Goal: Task Accomplishment & Management: Use online tool/utility

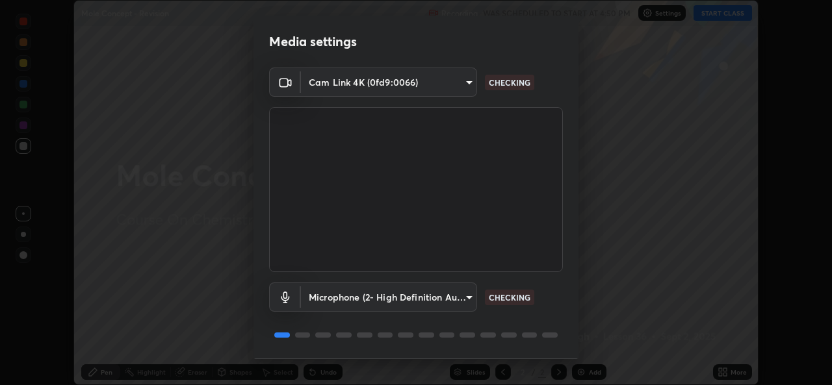
scroll to position [41, 0]
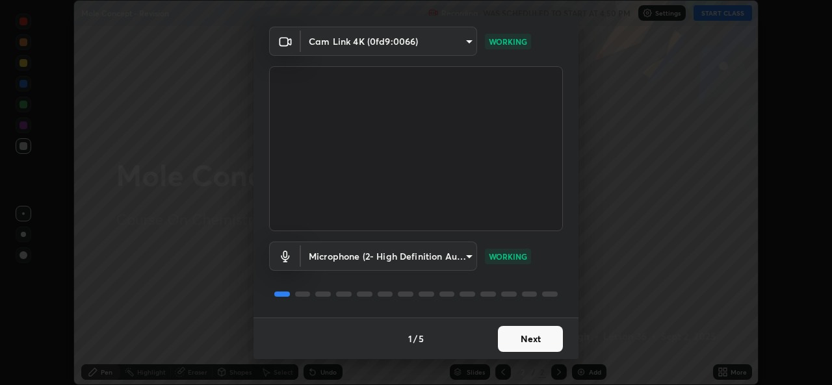
click at [533, 337] on button "Next" at bounding box center [530, 339] width 65 height 26
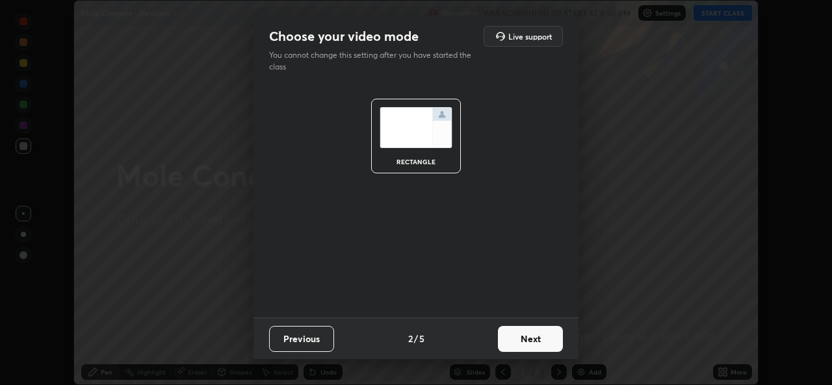
scroll to position [0, 0]
click at [534, 341] on button "Next" at bounding box center [530, 339] width 65 height 26
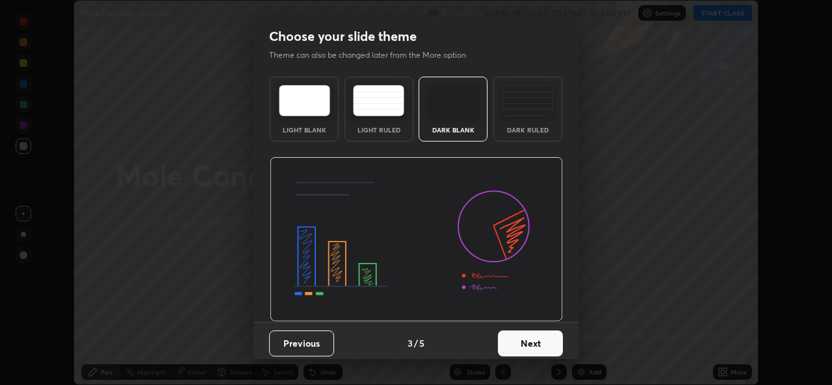
click at [531, 341] on button "Next" at bounding box center [530, 344] width 65 height 26
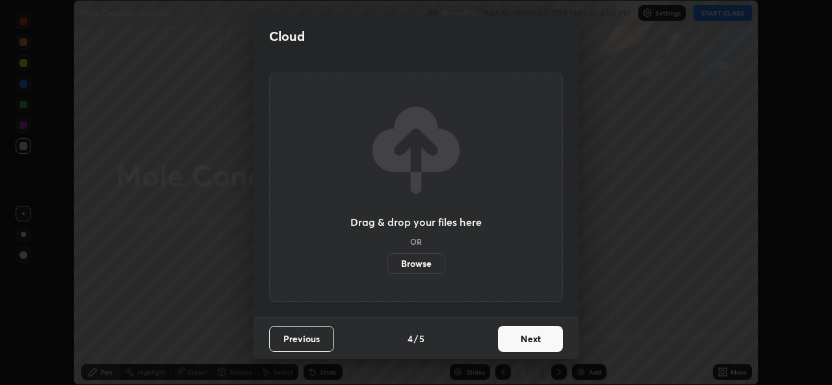
click at [532, 344] on button "Next" at bounding box center [530, 339] width 65 height 26
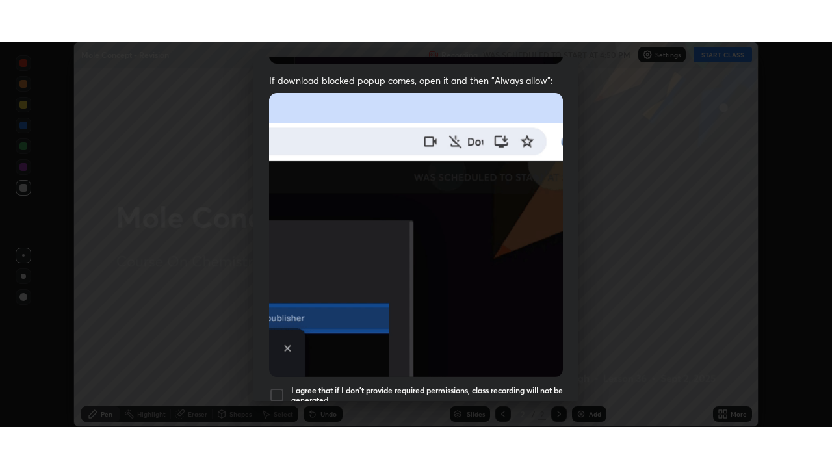
scroll to position [306, 0]
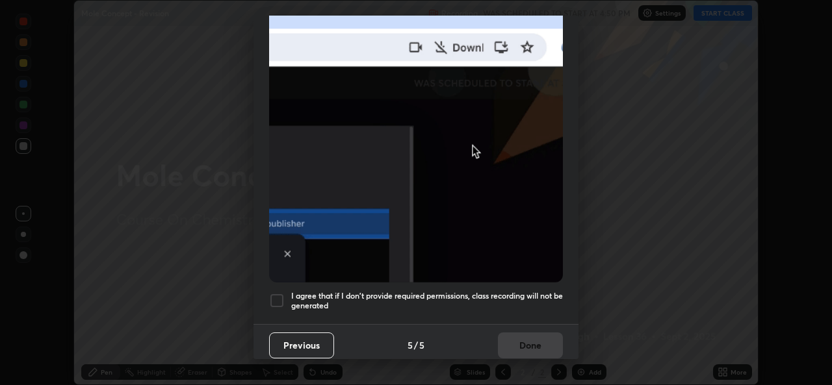
click at [375, 299] on h5 "I agree that if I don't provide required permissions, class recording will not …" at bounding box center [427, 301] width 272 height 20
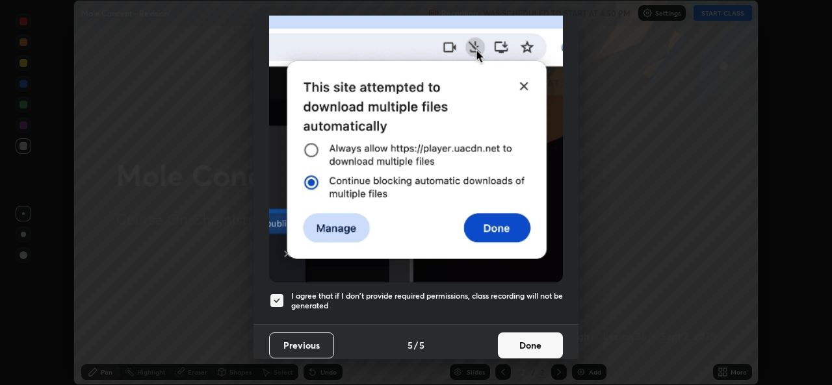
click at [500, 335] on button "Done" at bounding box center [530, 346] width 65 height 26
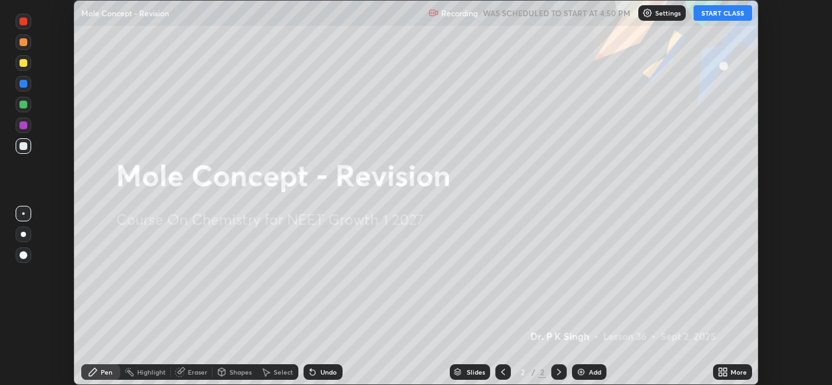
click at [720, 370] on icon at bounding box center [720, 369] width 3 height 3
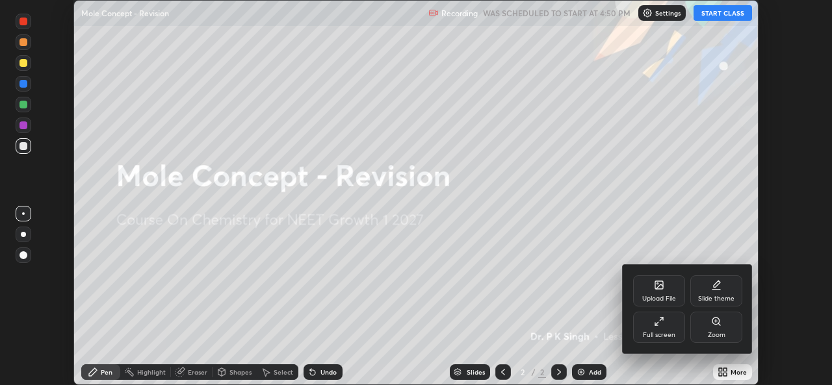
click at [645, 323] on div "Full screen" at bounding box center [659, 327] width 52 height 31
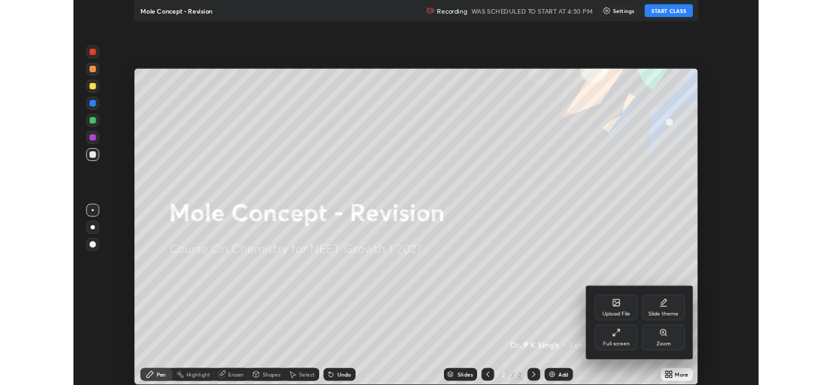
scroll to position [468, 832]
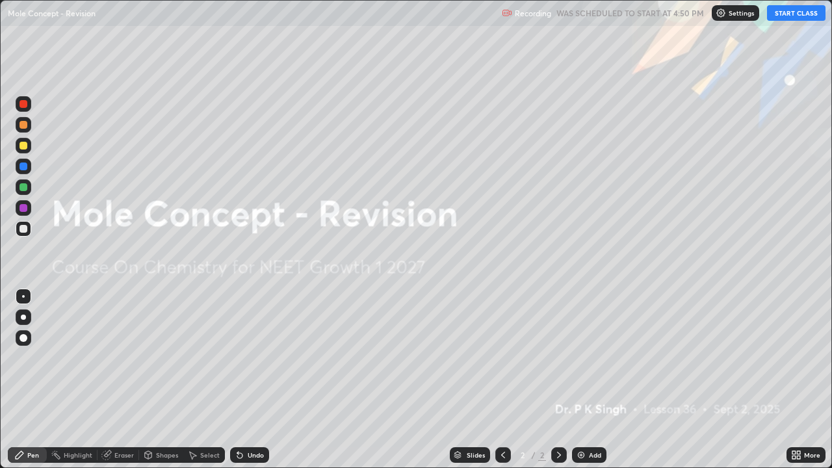
click at [786, 12] on button "START CLASS" at bounding box center [796, 13] width 58 height 16
click at [800, 385] on icon at bounding box center [798, 456] width 3 height 3
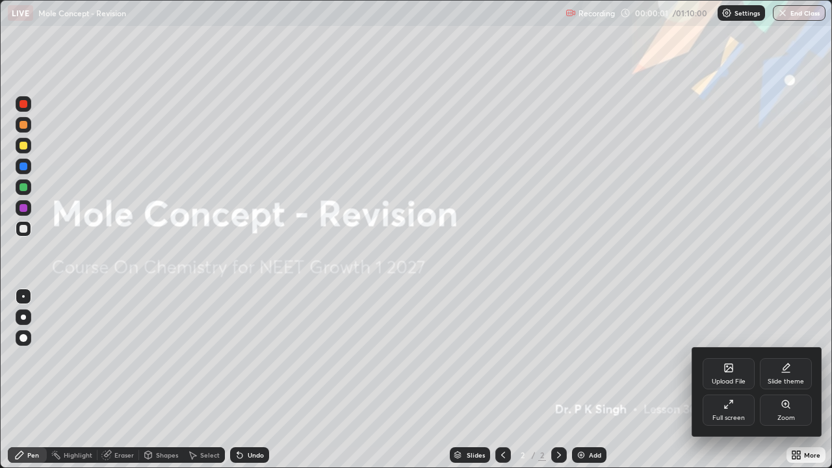
click at [724, 376] on div "Upload File" at bounding box center [728, 373] width 52 height 31
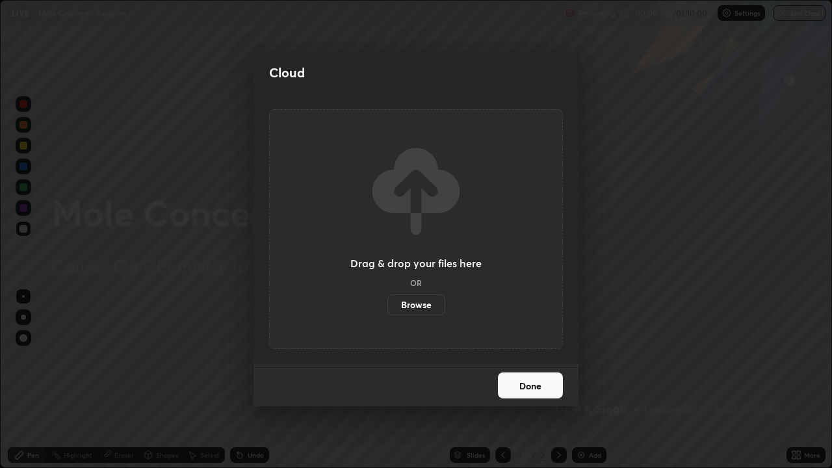
click at [414, 305] on label "Browse" at bounding box center [416, 304] width 58 height 21
click at [387, 305] on input "Browse" at bounding box center [387, 304] width 0 height 21
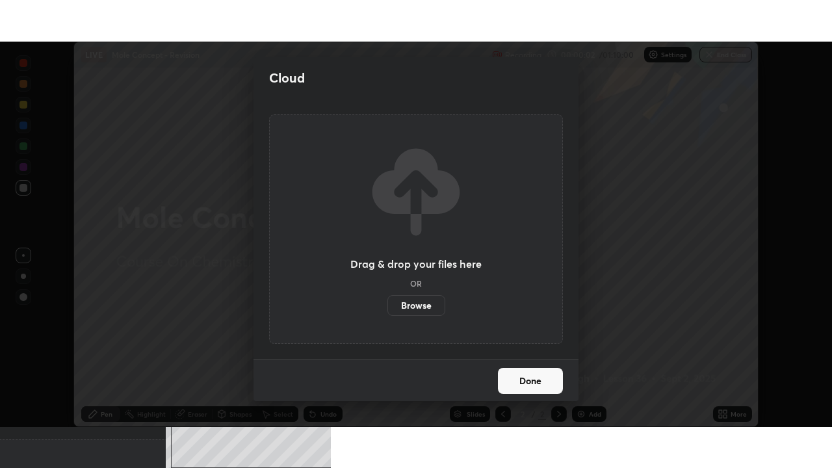
scroll to position [64582, 64136]
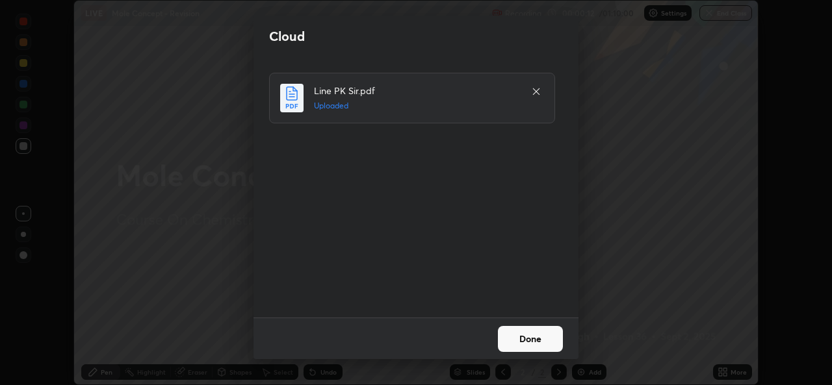
click at [539, 350] on button "Done" at bounding box center [530, 339] width 65 height 26
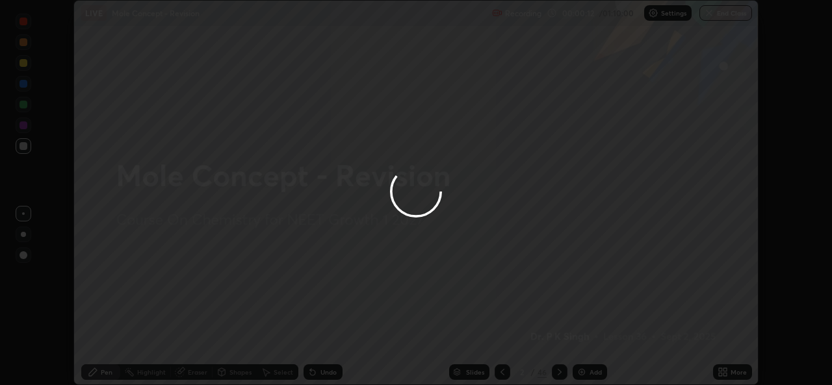
click at [533, 346] on div at bounding box center [416, 192] width 832 height 385
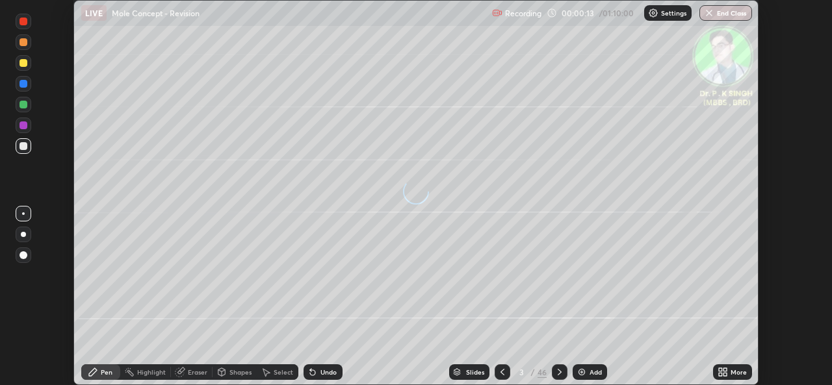
click at [720, 370] on icon at bounding box center [720, 369] width 3 height 3
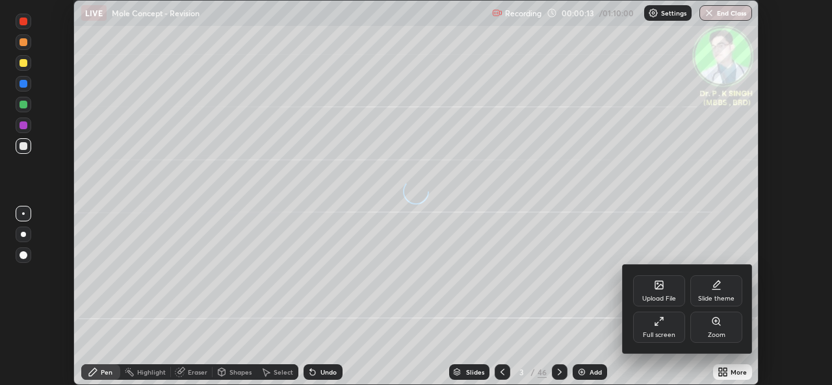
click at [649, 325] on div "Full screen" at bounding box center [659, 327] width 52 height 31
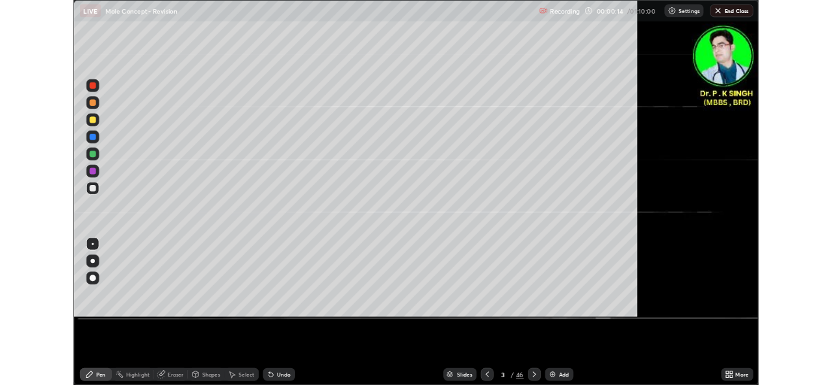
scroll to position [468, 832]
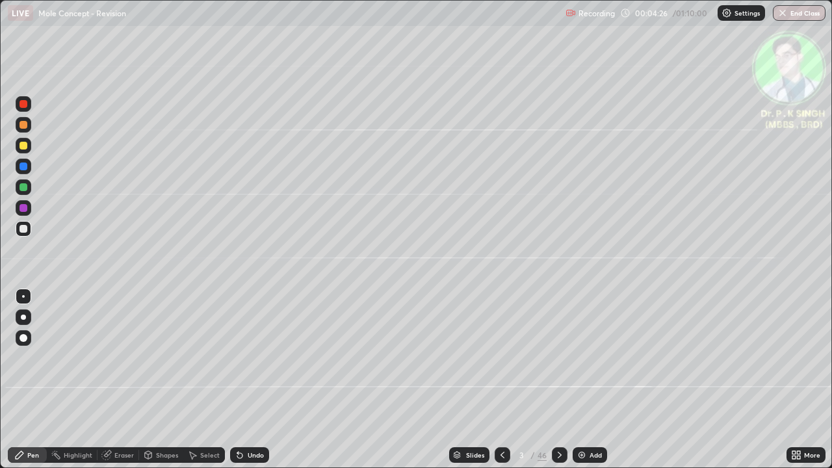
click at [29, 146] on div at bounding box center [24, 146] width 16 height 16
click at [107, 385] on div "Eraser" at bounding box center [118, 455] width 42 height 26
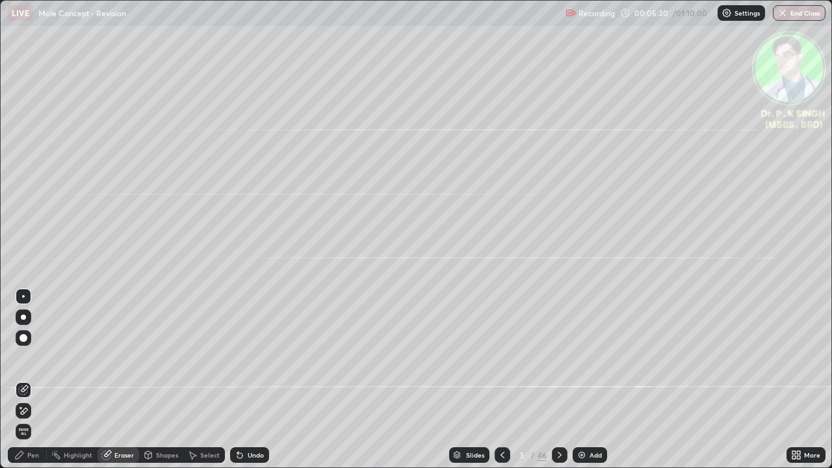
click at [26, 385] on icon at bounding box center [23, 410] width 10 height 11
click at [31, 385] on div "Pen" at bounding box center [33, 455] width 12 height 6
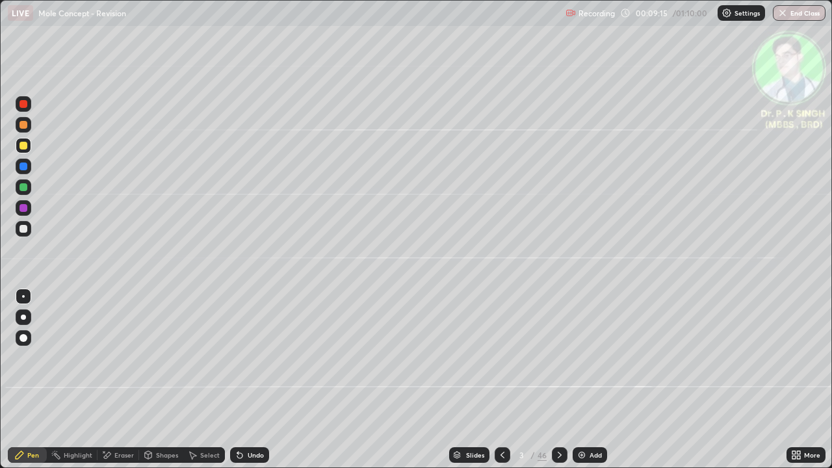
click at [558, 385] on icon at bounding box center [559, 455] width 10 height 10
click at [499, 385] on icon at bounding box center [502, 455] width 10 height 10
click at [558, 385] on icon at bounding box center [559, 455] width 4 height 6
click at [552, 385] on div at bounding box center [560, 455] width 16 height 26
click at [499, 385] on div at bounding box center [502, 455] width 16 height 16
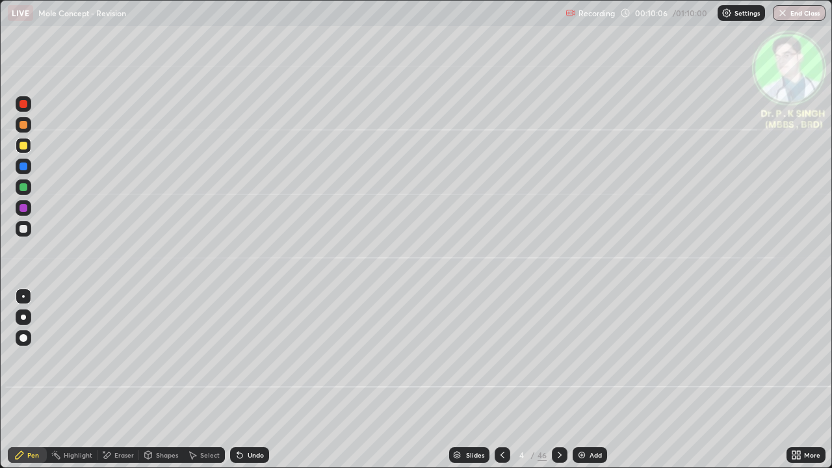
click at [501, 385] on icon at bounding box center [502, 455] width 10 height 10
click at [552, 385] on div at bounding box center [560, 455] width 16 height 26
click at [106, 385] on icon at bounding box center [106, 455] width 10 height 11
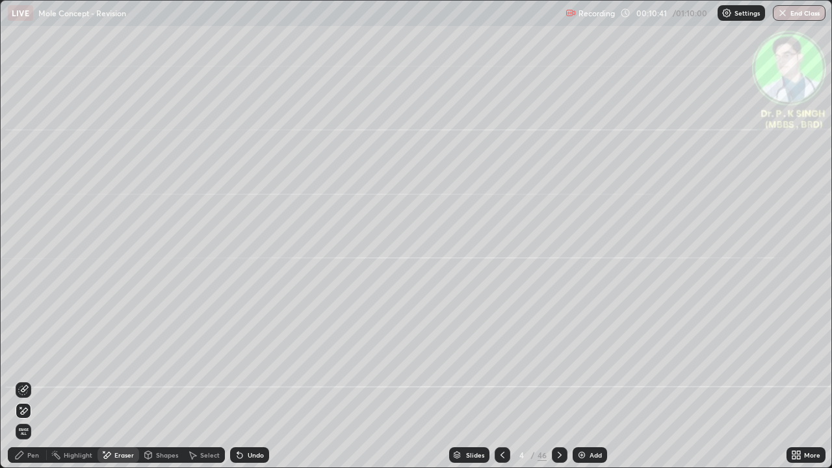
click at [27, 385] on div at bounding box center [24, 411] width 16 height 16
click at [22, 385] on icon at bounding box center [20, 455] width 8 height 8
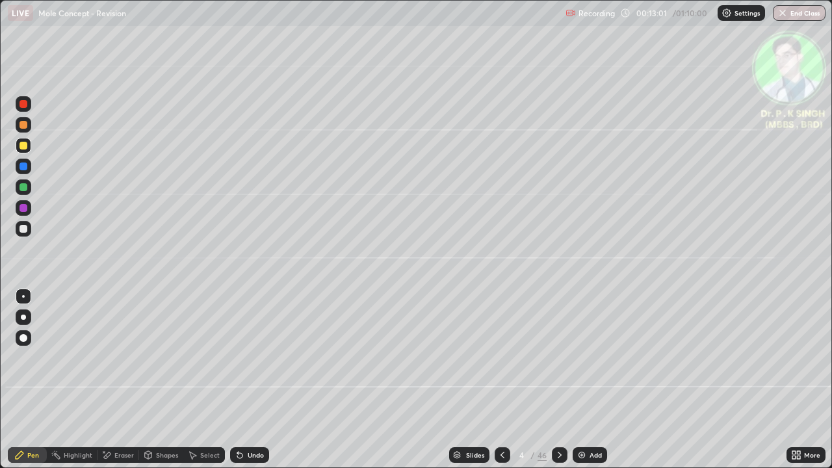
click at [503, 385] on icon at bounding box center [502, 455] width 10 height 10
click at [501, 385] on icon at bounding box center [502, 455] width 4 height 6
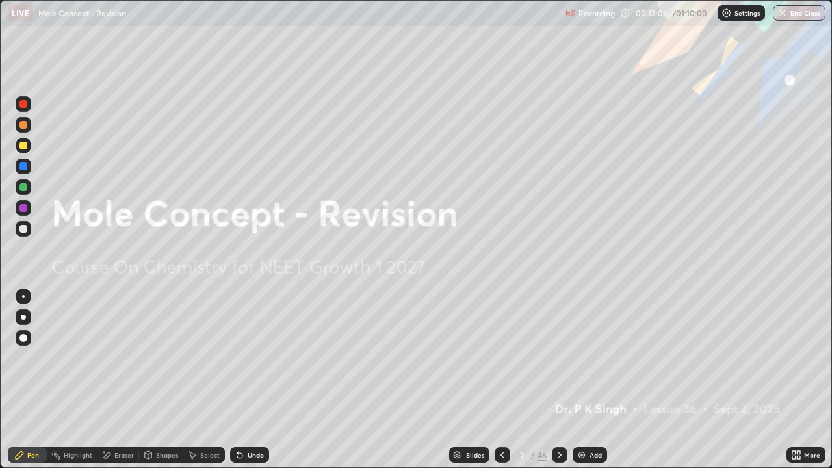
click at [558, 385] on icon at bounding box center [559, 455] width 10 height 10
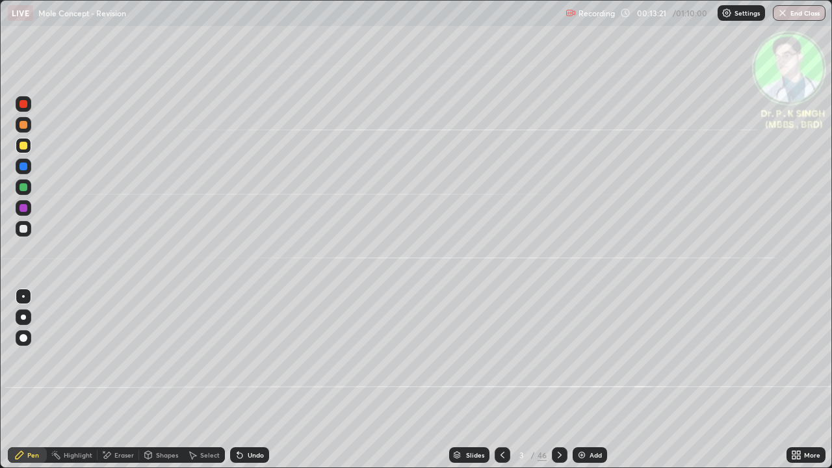
click at [562, 385] on div at bounding box center [560, 455] width 16 height 16
click at [556, 385] on icon at bounding box center [559, 455] width 10 height 10
click at [106, 385] on icon at bounding box center [107, 455] width 7 height 6
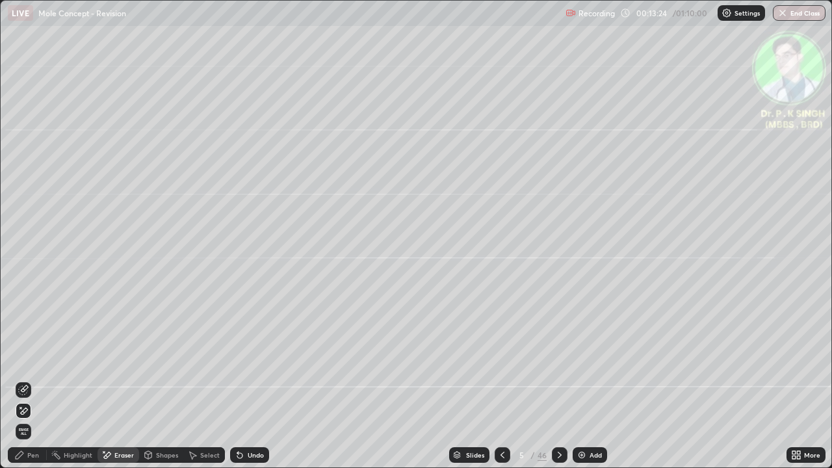
click at [25, 385] on span "Erase all" at bounding box center [23, 431] width 14 height 8
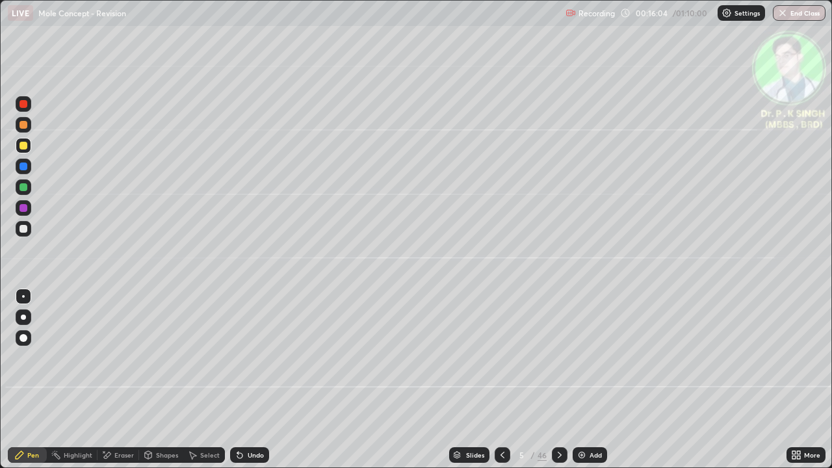
click at [560, 385] on icon at bounding box center [559, 455] width 10 height 10
click at [501, 385] on icon at bounding box center [502, 455] width 10 height 10
click at [556, 385] on icon at bounding box center [559, 455] width 10 height 10
click at [497, 385] on icon at bounding box center [502, 455] width 10 height 10
click at [558, 385] on icon at bounding box center [559, 455] width 10 height 10
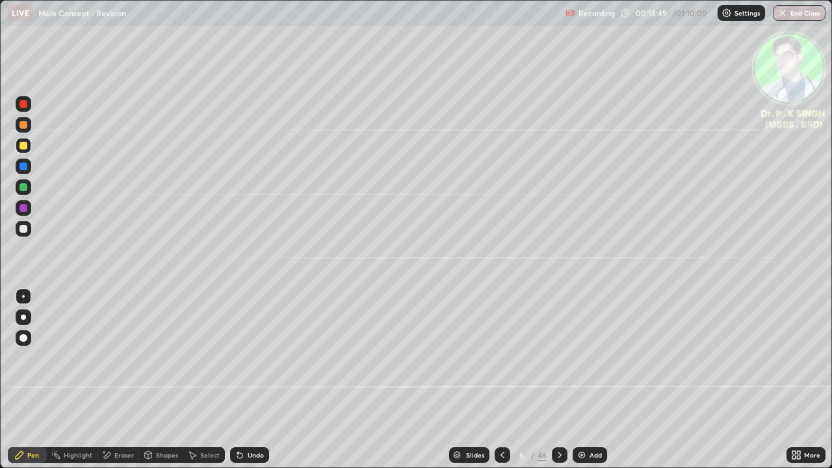
click at [500, 385] on div at bounding box center [502, 455] width 16 height 16
click at [559, 385] on icon at bounding box center [559, 455] width 4 height 6
click at [557, 385] on icon at bounding box center [559, 455] width 10 height 10
click at [23, 168] on div at bounding box center [23, 166] width 8 height 8
click at [27, 144] on div at bounding box center [23, 146] width 8 height 8
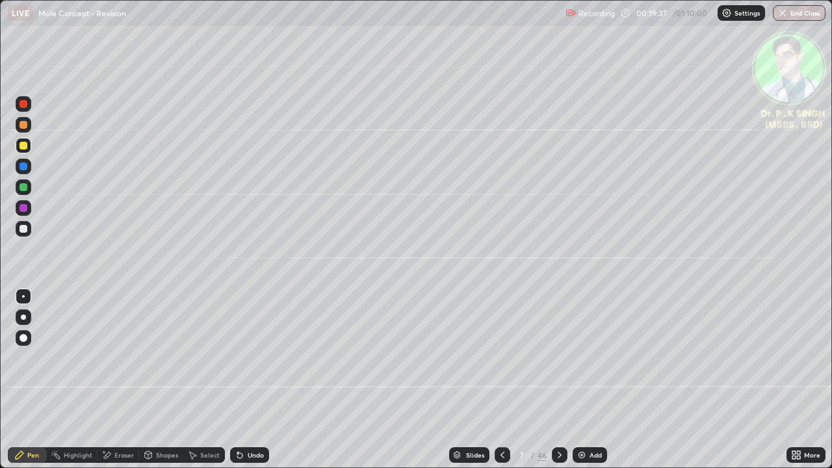
click at [108, 385] on icon at bounding box center [107, 455] width 7 height 6
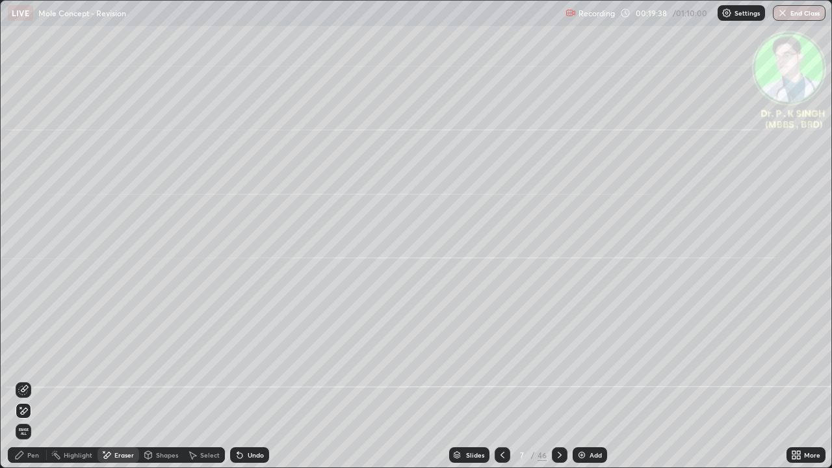
click at [29, 385] on div at bounding box center [24, 411] width 16 height 16
click at [31, 385] on div "Pen" at bounding box center [27, 455] width 39 height 16
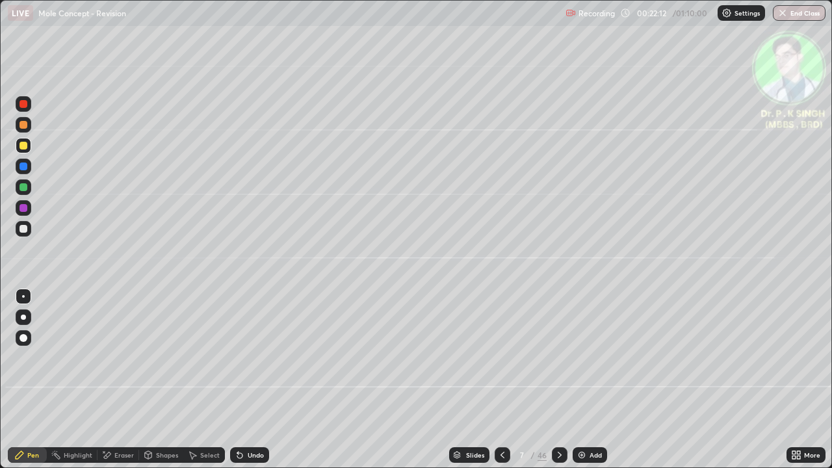
click at [556, 385] on icon at bounding box center [559, 455] width 10 height 10
click at [500, 385] on icon at bounding box center [502, 455] width 4 height 6
click at [555, 385] on div at bounding box center [560, 455] width 16 height 16
click at [500, 385] on icon at bounding box center [502, 455] width 10 height 10
click at [559, 385] on icon at bounding box center [559, 455] width 4 height 6
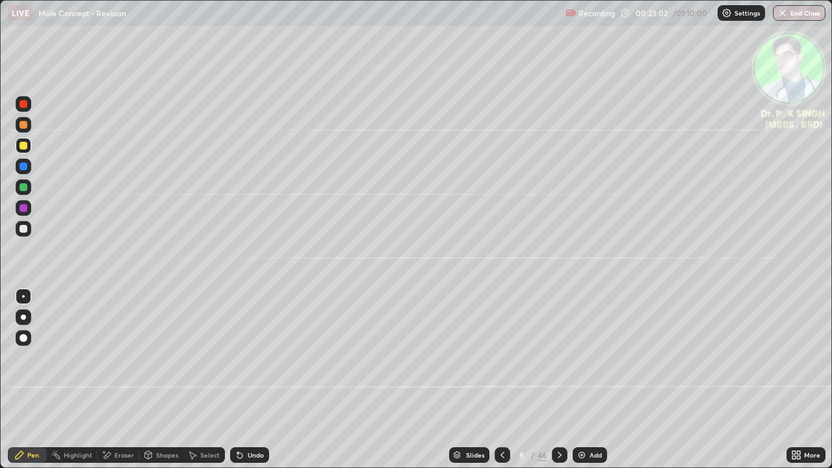
click at [501, 385] on icon at bounding box center [502, 455] width 10 height 10
click at [557, 385] on icon at bounding box center [559, 455] width 4 height 6
click at [26, 169] on div at bounding box center [23, 166] width 8 height 8
click at [25, 146] on div at bounding box center [23, 146] width 8 height 8
click at [554, 385] on icon at bounding box center [559, 455] width 10 height 10
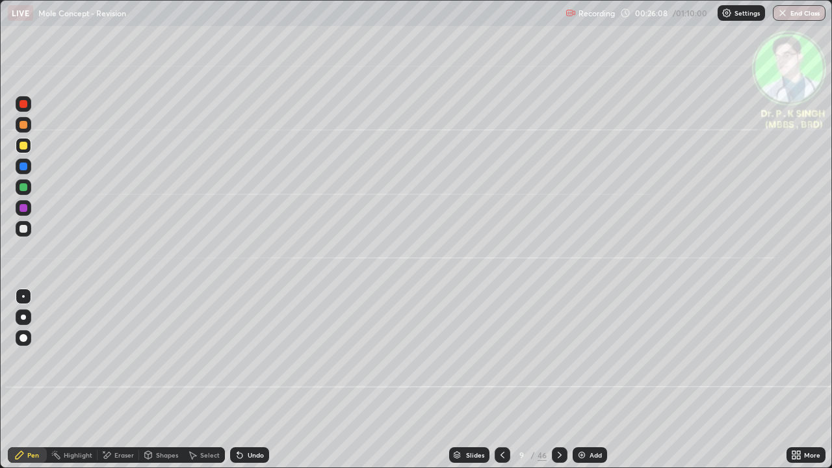
click at [502, 385] on icon at bounding box center [502, 455] width 4 height 6
click at [557, 385] on div at bounding box center [560, 455] width 16 height 26
click at [559, 385] on icon at bounding box center [559, 455] width 10 height 10
click at [26, 189] on div at bounding box center [23, 187] width 8 height 8
click at [25, 147] on div at bounding box center [23, 146] width 8 height 8
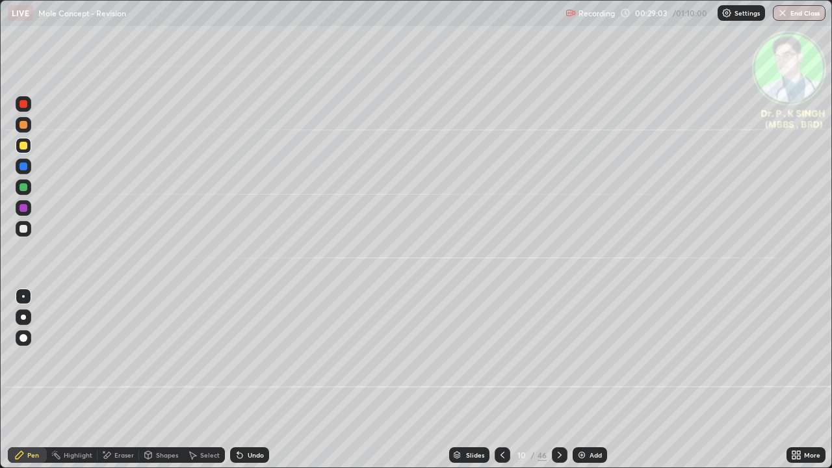
click at [27, 145] on div at bounding box center [23, 146] width 8 height 8
click at [558, 385] on icon at bounding box center [559, 455] width 10 height 10
click at [502, 385] on icon at bounding box center [502, 455] width 10 height 10
click at [559, 385] on div at bounding box center [560, 455] width 16 height 26
click at [111, 385] on icon at bounding box center [106, 455] width 10 height 11
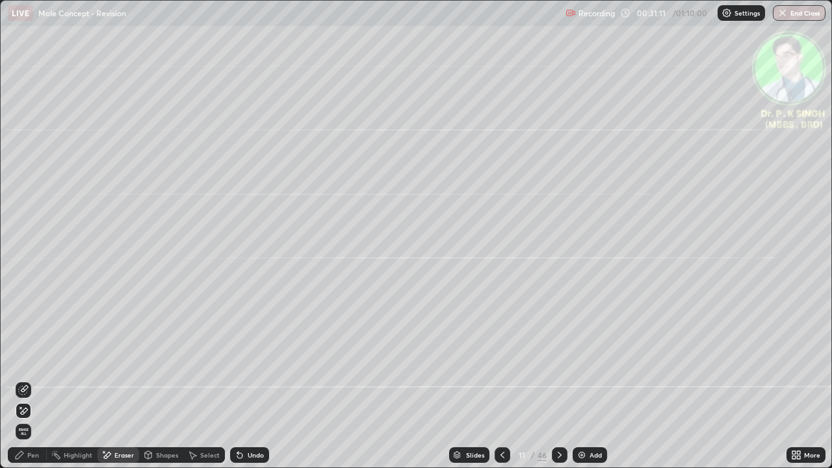
click at [24, 385] on span "Erase all" at bounding box center [23, 431] width 14 height 8
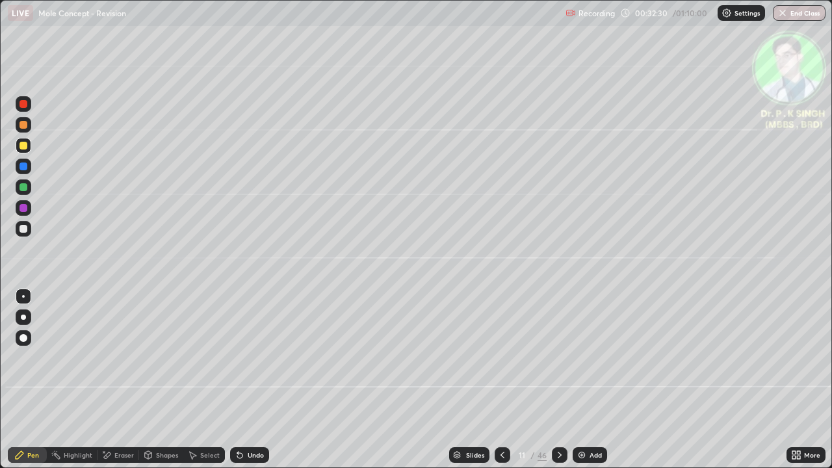
click at [557, 385] on icon at bounding box center [559, 455] width 10 height 10
click at [558, 385] on icon at bounding box center [559, 455] width 10 height 10
click at [21, 188] on div at bounding box center [23, 187] width 8 height 8
click at [23, 144] on div at bounding box center [23, 146] width 8 height 8
click at [558, 385] on icon at bounding box center [559, 455] width 10 height 10
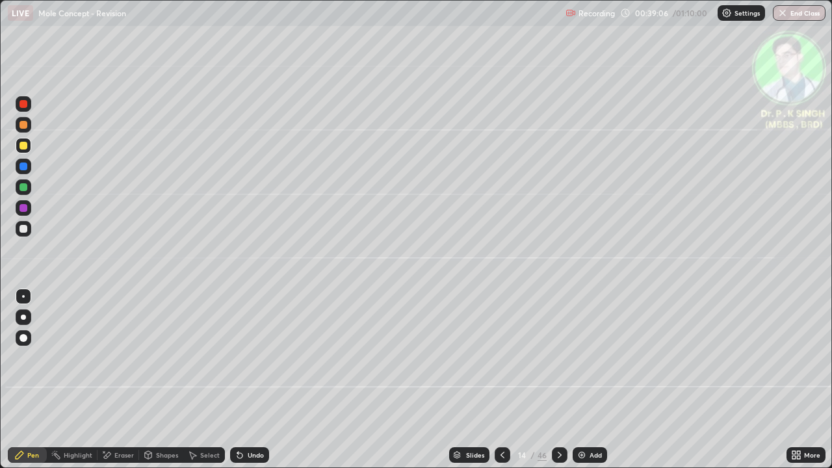
click at [557, 385] on icon at bounding box center [559, 455] width 10 height 10
click at [501, 385] on icon at bounding box center [502, 455] width 10 height 10
click at [28, 148] on div at bounding box center [24, 146] width 16 height 16
click at [559, 385] on icon at bounding box center [559, 455] width 10 height 10
click at [501, 385] on icon at bounding box center [502, 455] width 4 height 6
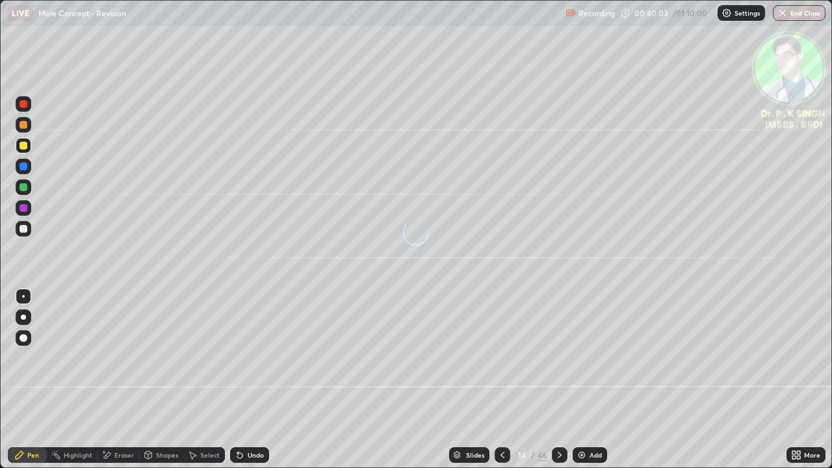
click at [498, 385] on icon at bounding box center [502, 455] width 10 height 10
click at [558, 385] on icon at bounding box center [559, 455] width 10 height 10
click at [557, 385] on icon at bounding box center [559, 455] width 10 height 10
click at [111, 385] on div "Eraser" at bounding box center [118, 455] width 42 height 16
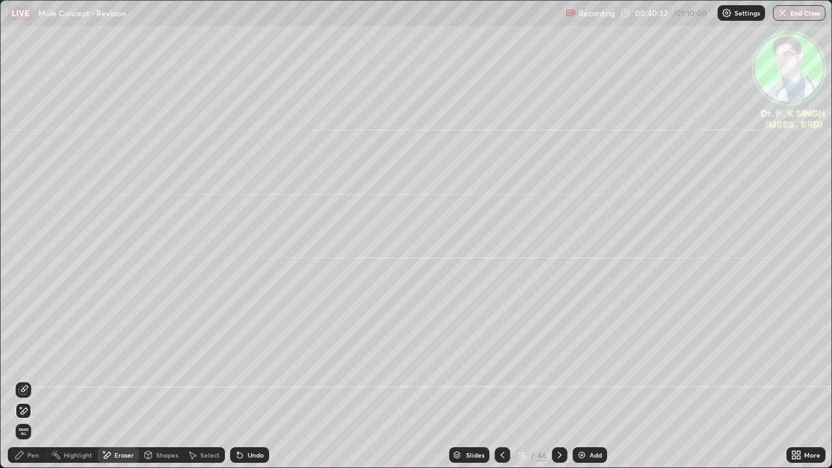
click at [21, 385] on span "Erase all" at bounding box center [23, 431] width 14 height 8
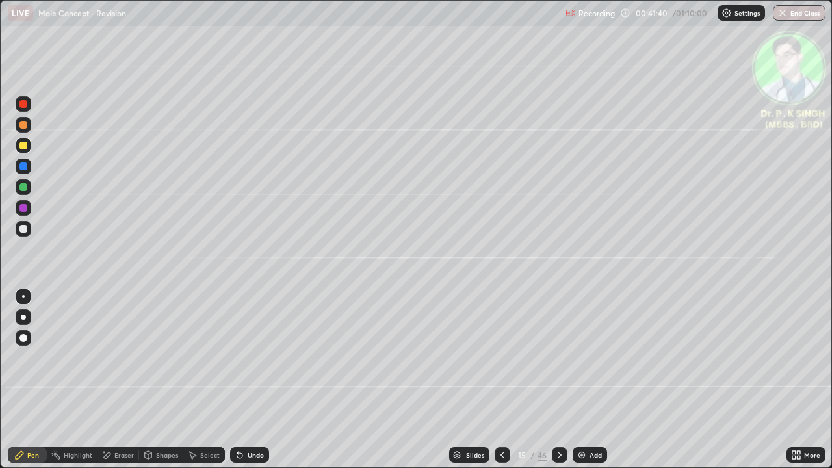
click at [557, 385] on div at bounding box center [560, 455] width 16 height 26
click at [558, 385] on icon at bounding box center [559, 455] width 10 height 10
click at [502, 385] on div at bounding box center [502, 455] width 16 height 16
click at [558, 385] on div at bounding box center [560, 455] width 16 height 16
click at [28, 168] on div at bounding box center [24, 167] width 16 height 16
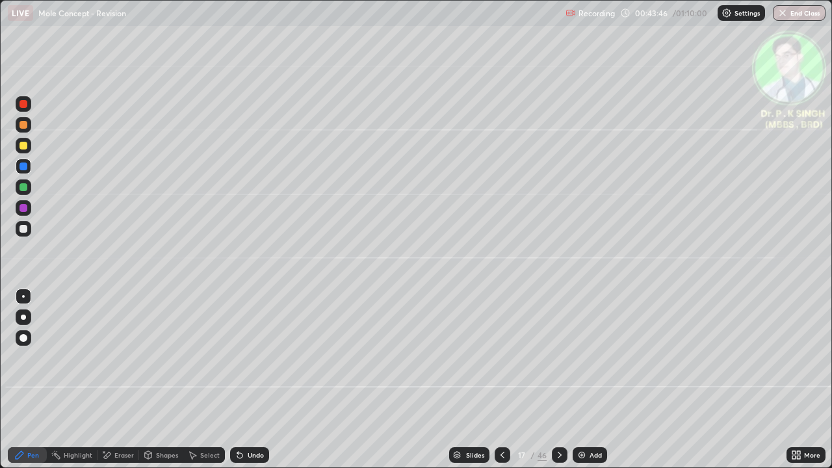
click at [31, 186] on div at bounding box center [23, 187] width 21 height 21
click at [29, 147] on div at bounding box center [24, 146] width 16 height 16
click at [27, 147] on div at bounding box center [23, 146] width 8 height 8
click at [556, 385] on icon at bounding box center [559, 455] width 10 height 10
click at [25, 149] on div at bounding box center [23, 146] width 8 height 8
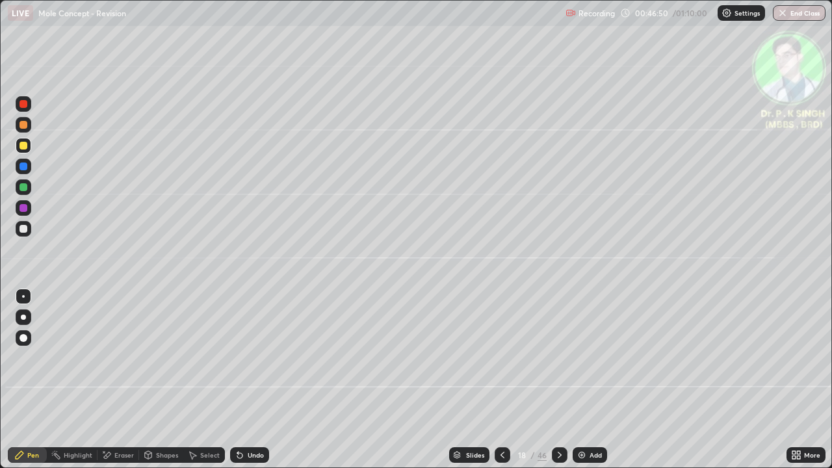
click at [25, 148] on div at bounding box center [23, 146] width 8 height 8
click at [558, 385] on icon at bounding box center [559, 455] width 10 height 10
click at [25, 166] on div at bounding box center [23, 166] width 8 height 8
click at [28, 146] on div at bounding box center [24, 146] width 16 height 16
click at [560, 385] on icon at bounding box center [559, 455] width 10 height 10
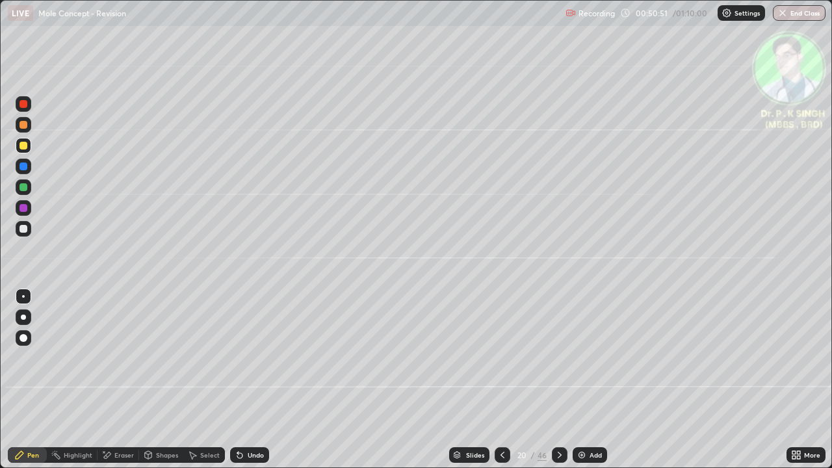
click at [501, 385] on icon at bounding box center [502, 455] width 10 height 10
click at [499, 385] on icon at bounding box center [502, 455] width 10 height 10
click at [501, 385] on icon at bounding box center [502, 455] width 10 height 10
click at [553, 385] on div at bounding box center [560, 455] width 16 height 16
click at [559, 385] on icon at bounding box center [559, 455] width 10 height 10
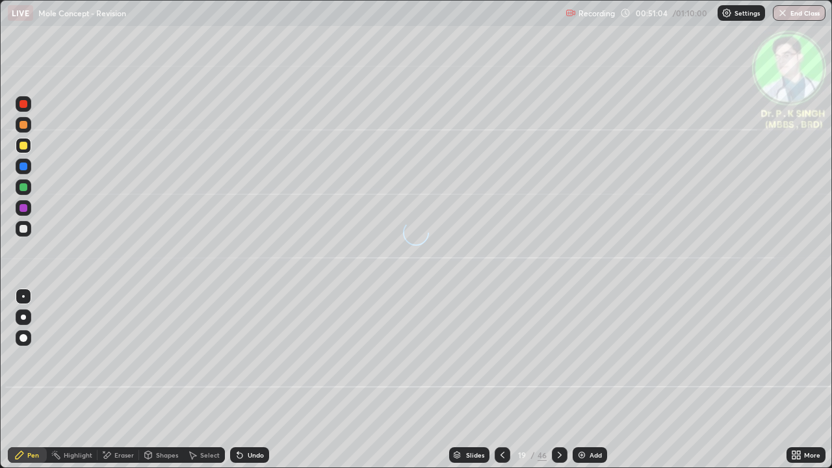
click at [558, 385] on icon at bounding box center [559, 455] width 10 height 10
click at [560, 385] on icon at bounding box center [559, 455] width 10 height 10
click at [27, 186] on div at bounding box center [23, 187] width 8 height 8
click at [22, 144] on div at bounding box center [23, 146] width 8 height 8
click at [26, 148] on div at bounding box center [23, 146] width 8 height 8
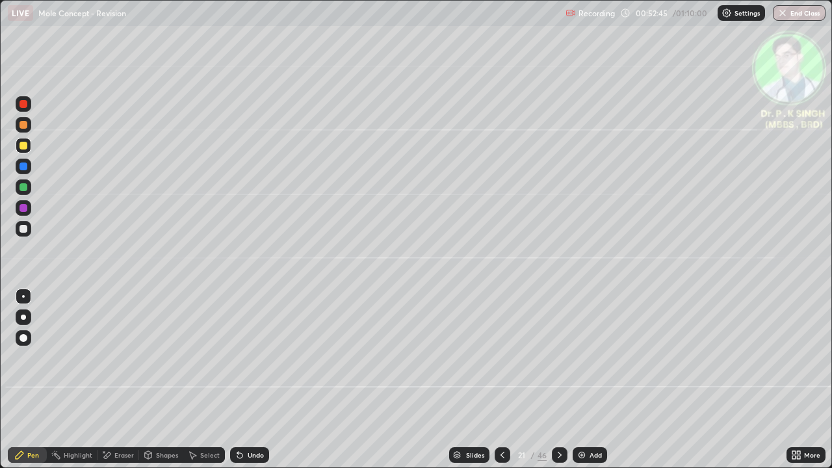
click at [558, 385] on icon at bounding box center [559, 455] width 10 height 10
click at [27, 146] on div at bounding box center [24, 146] width 16 height 16
click at [25, 145] on div at bounding box center [23, 146] width 8 height 8
click at [559, 385] on icon at bounding box center [559, 455] width 4 height 6
click at [27, 148] on div at bounding box center [24, 146] width 16 height 16
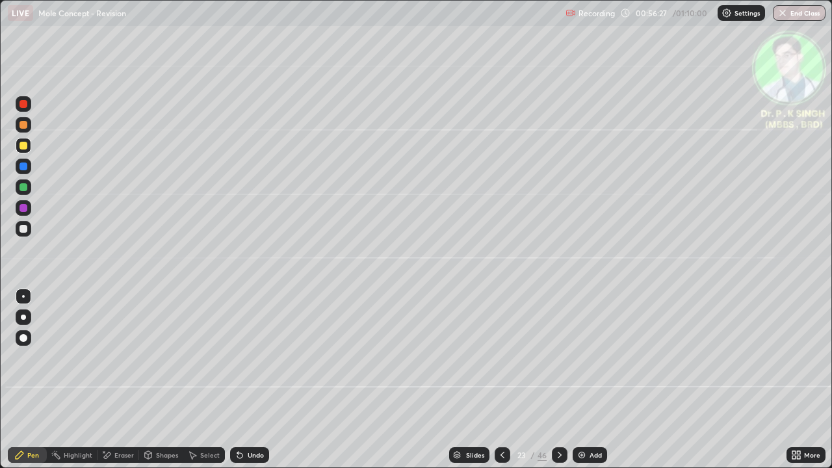
click at [557, 385] on icon at bounding box center [559, 455] width 4 height 6
click at [25, 147] on div at bounding box center [23, 146] width 8 height 8
click at [557, 385] on icon at bounding box center [559, 455] width 10 height 10
click at [24, 166] on div at bounding box center [23, 166] width 8 height 8
click at [28, 146] on div at bounding box center [24, 146] width 16 height 16
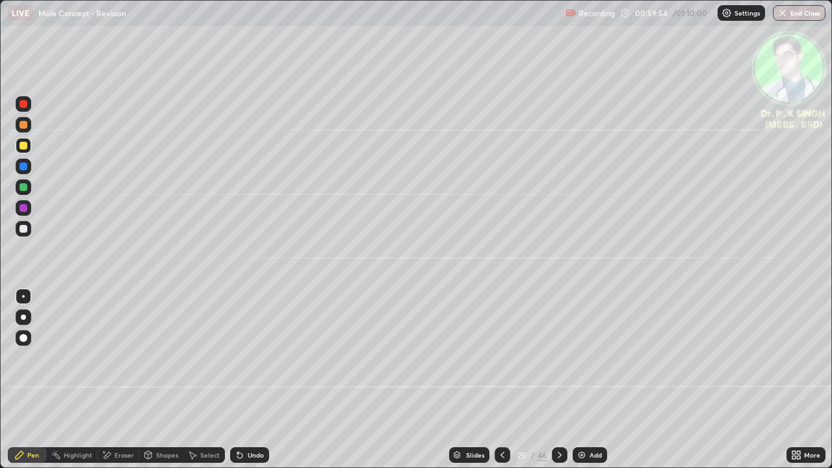
click at [27, 167] on div at bounding box center [24, 167] width 16 height 16
click at [26, 166] on div at bounding box center [23, 166] width 8 height 8
click at [559, 385] on icon at bounding box center [559, 455] width 10 height 10
click at [102, 385] on icon at bounding box center [106, 455] width 10 height 11
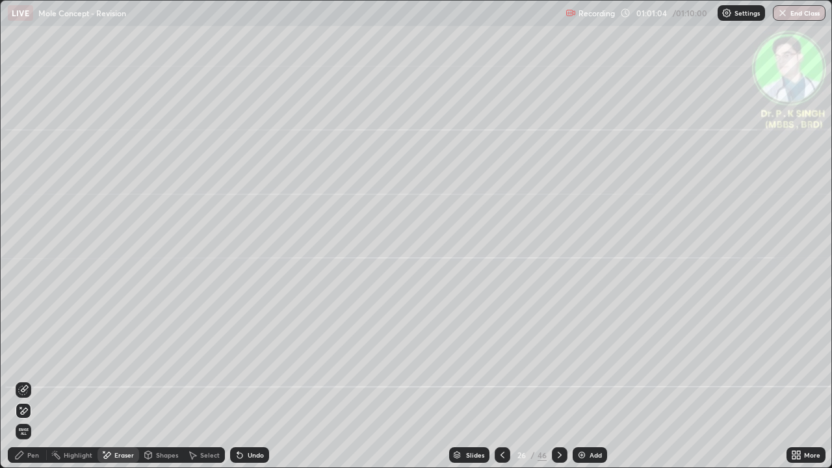
click at [27, 385] on icon at bounding box center [24, 388] width 7 height 6
click at [25, 385] on div "Pen" at bounding box center [27, 455] width 39 height 16
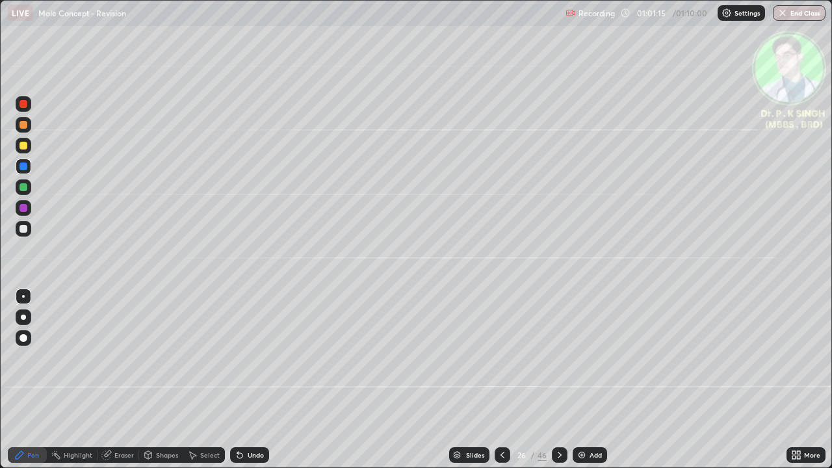
click at [109, 385] on icon at bounding box center [107, 453] width 7 height 6
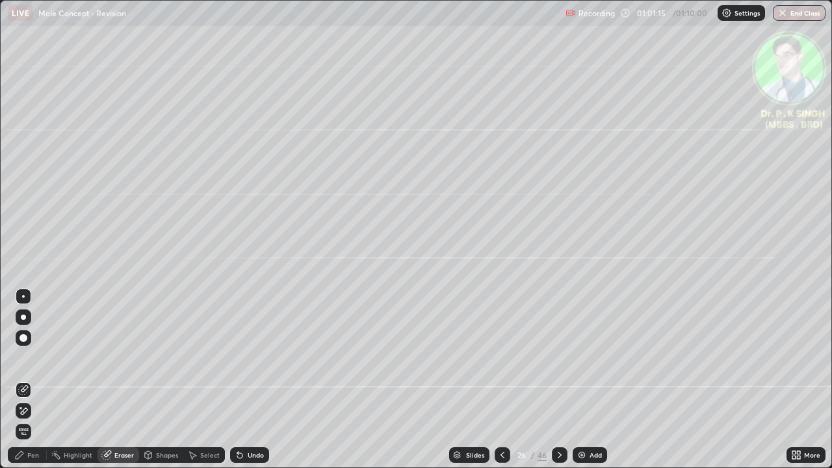
click at [25, 385] on icon at bounding box center [24, 388] width 7 height 6
click at [26, 385] on div "Pen" at bounding box center [27, 455] width 39 height 16
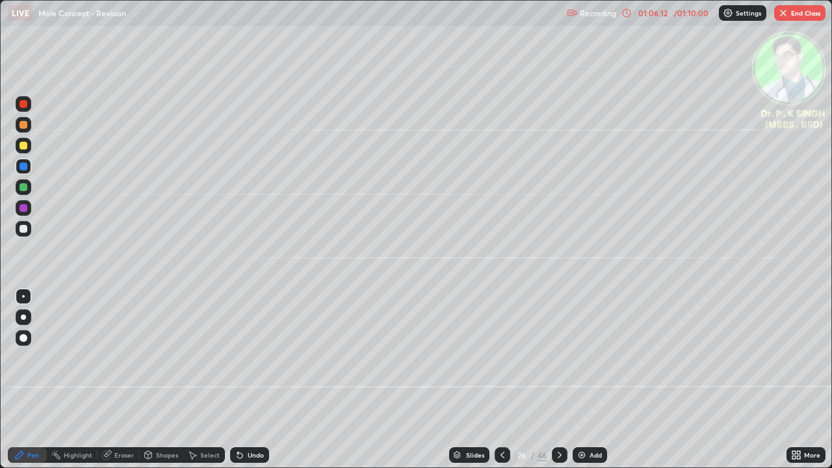
click at [802, 13] on button "End Class" at bounding box center [799, 13] width 51 height 16
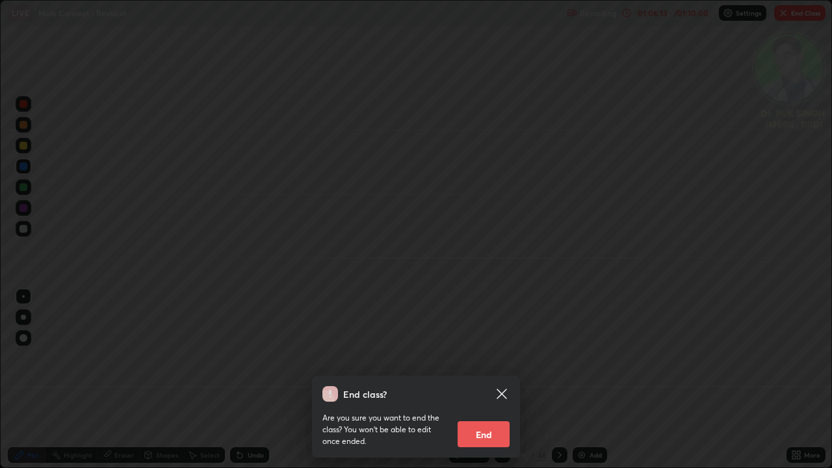
click at [470, 385] on button "End" at bounding box center [483, 434] width 52 height 26
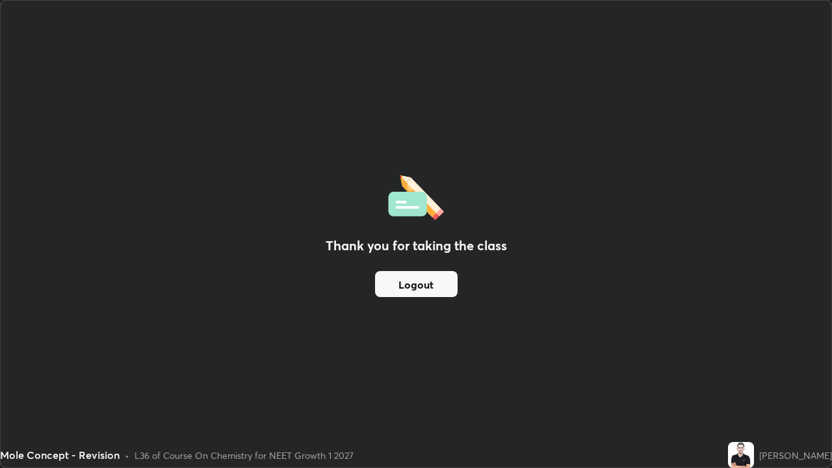
click at [415, 279] on button "Logout" at bounding box center [416, 284] width 83 height 26
click at [418, 286] on button "Logout" at bounding box center [416, 284] width 83 height 26
click at [417, 285] on button "Logout" at bounding box center [416, 284] width 83 height 26
click at [412, 285] on button "Logout" at bounding box center [416, 284] width 83 height 26
click at [412, 284] on button "Logout" at bounding box center [416, 284] width 83 height 26
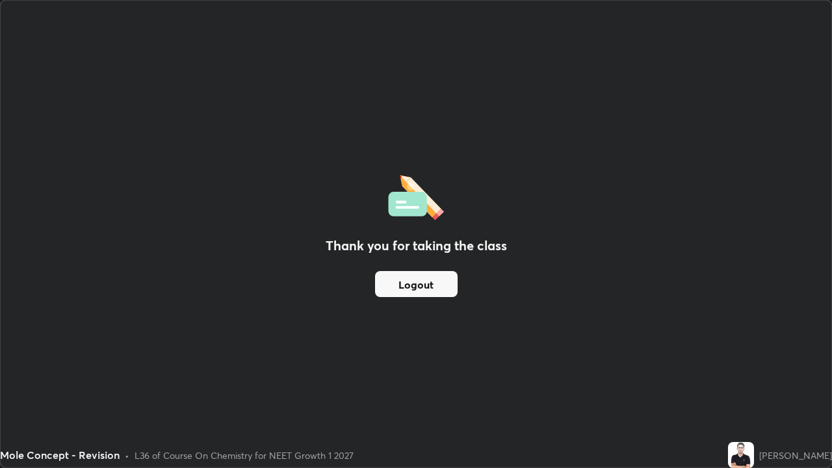
click at [414, 287] on button "Logout" at bounding box center [416, 284] width 83 height 26
click at [413, 289] on button "Logout" at bounding box center [416, 284] width 83 height 26
click at [417, 288] on button "Logout" at bounding box center [416, 284] width 83 height 26
click at [443, 294] on button "Logout" at bounding box center [416, 284] width 83 height 26
click at [436, 283] on button "Logout" at bounding box center [416, 284] width 83 height 26
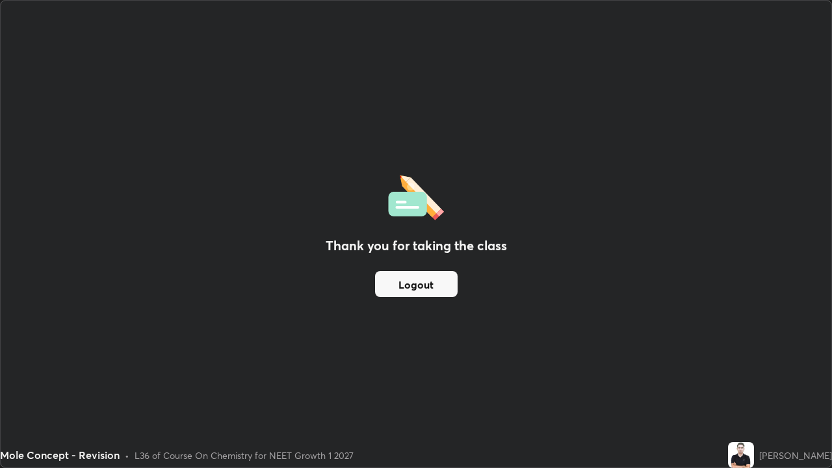
click at [436, 286] on button "Logout" at bounding box center [416, 284] width 83 height 26
click at [432, 287] on button "Logout" at bounding box center [416, 284] width 83 height 26
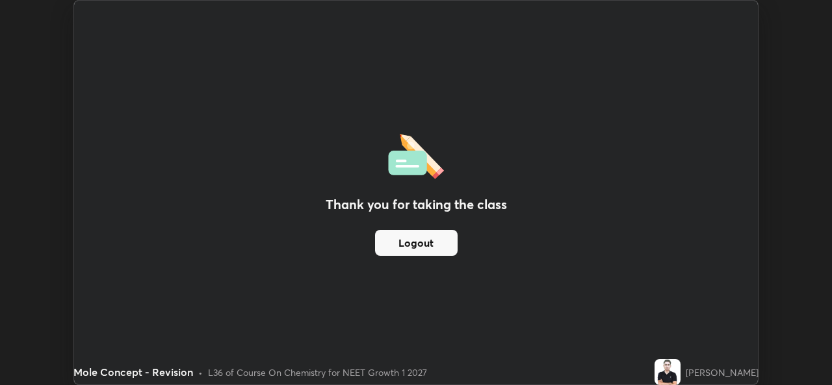
scroll to position [64582, 64136]
click at [420, 241] on button "Logout" at bounding box center [416, 243] width 83 height 26
click at [429, 248] on button "Logout" at bounding box center [416, 243] width 83 height 26
click at [680, 370] on img at bounding box center [667, 372] width 26 height 26
click at [680, 376] on img at bounding box center [667, 372] width 26 height 26
